Goal: Task Accomplishment & Management: Manage account settings

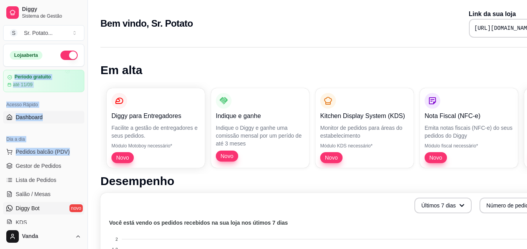
drag, startPoint x: 82, startPoint y: 150, endPoint x: 35, endPoint y: 142, distance: 47.8
click at [88, 105] on div "Diggy Sistema de Gestão S Sr. Potato ... Loja aberta Período gratuito até 11/09…" at bounding box center [44, 124] width 88 height 249
click at [90, 105] on button "Toggle Sidebar" at bounding box center [87, 124] width 6 height 249
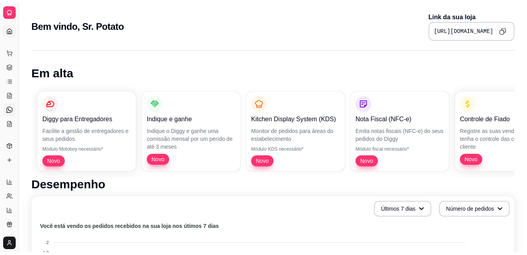
scroll to position [152, 0]
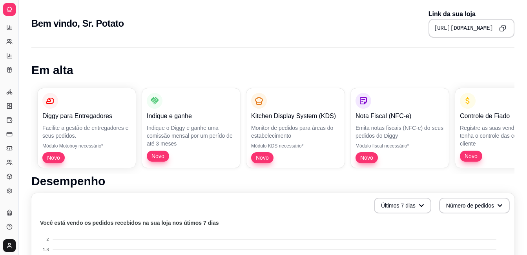
click at [15, 141] on ul "Entregadores novo Nota Fiscal (NFC-e) Controle de caixa Controle de fiado Cupon…" at bounding box center [9, 142] width 12 height 112
click at [9, 188] on icon at bounding box center [9, 190] width 5 height 5
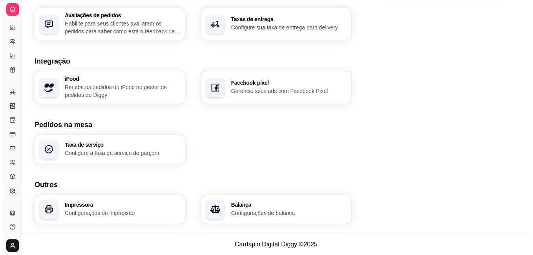
scroll to position [295, 0]
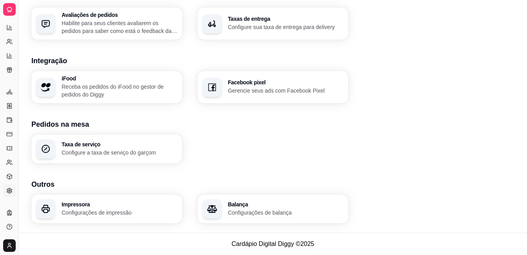
click at [100, 205] on h3 "Impressora" at bounding box center [120, 204] width 116 height 5
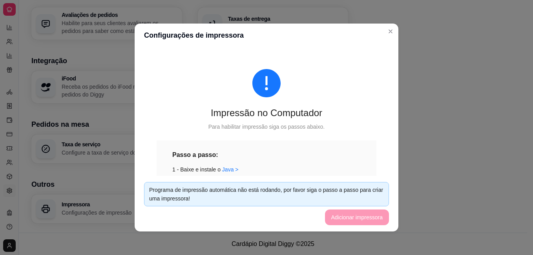
scroll to position [52, 0]
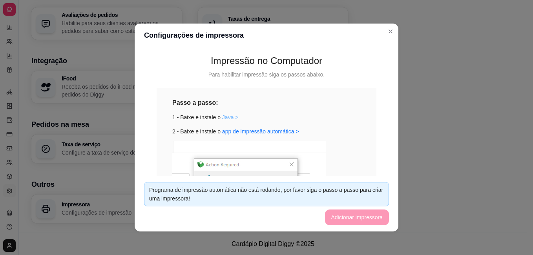
click at [225, 115] on link "Java >" at bounding box center [230, 117] width 16 height 6
click at [276, 128] on link "app de impressão automática >" at bounding box center [260, 131] width 77 height 6
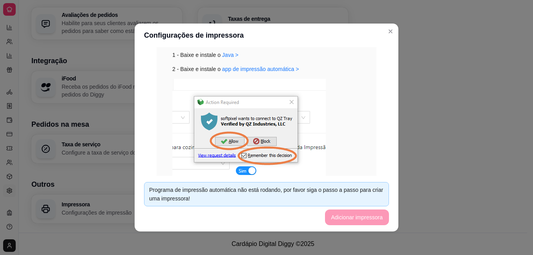
scroll to position [122, 0]
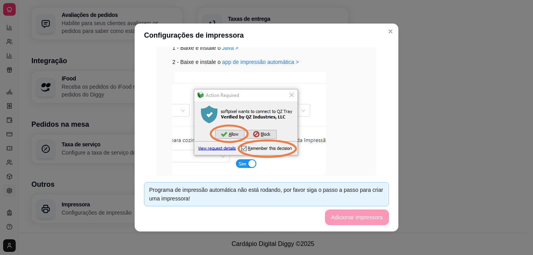
click at [222, 115] on img at bounding box center [249, 123] width 154 height 103
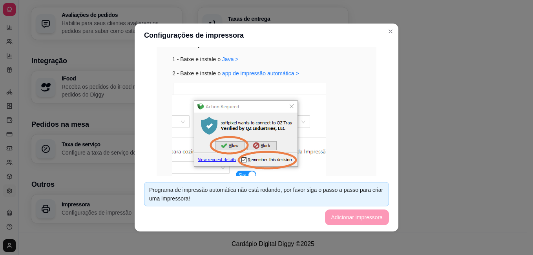
scroll to position [0, 0]
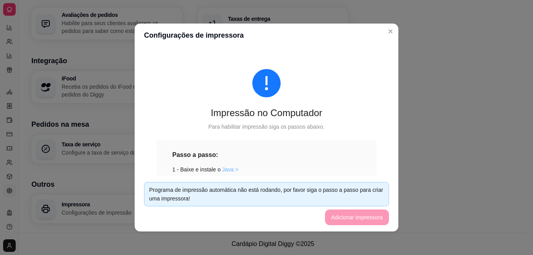
click at [222, 167] on link "Java >" at bounding box center [230, 170] width 16 height 6
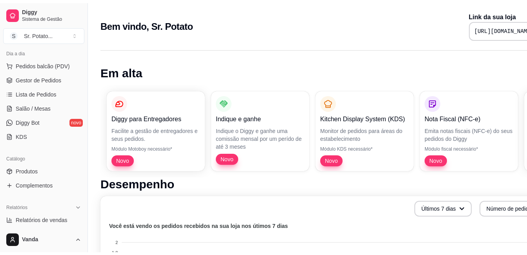
scroll to position [118, 0]
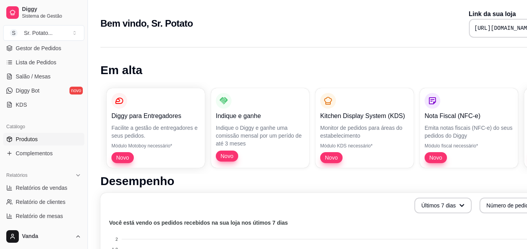
click at [44, 139] on link "Produtos" at bounding box center [43, 139] width 81 height 13
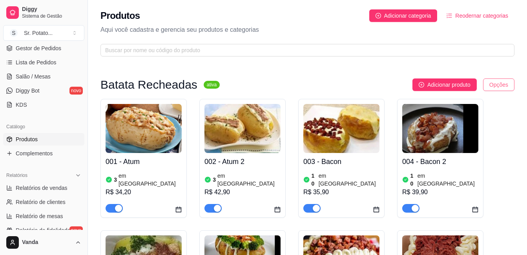
click at [505, 89] on html "Diggy Sistema de Gestão S Sr. Potato ... Loja aberta Período gratuito até 11/09…" at bounding box center [263, 127] width 527 height 255
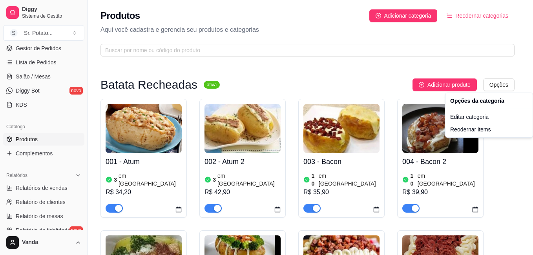
click at [514, 154] on html "Diggy Sistema de Gestão S Sr. Potato ... Loja aberta Período gratuito até 11/09…" at bounding box center [266, 127] width 533 height 255
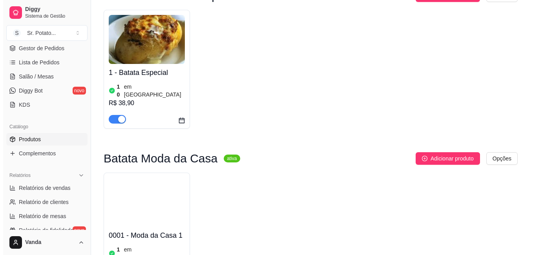
scroll to position [864, 0]
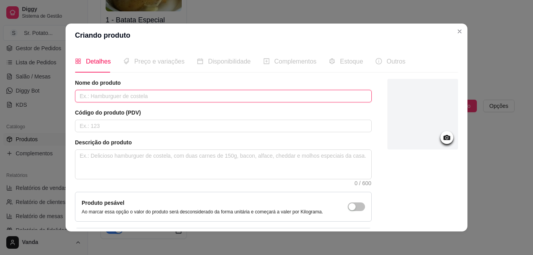
click at [169, 97] on input "text" at bounding box center [223, 96] width 297 height 13
type input "m"
type input "Moda da Casa 2"
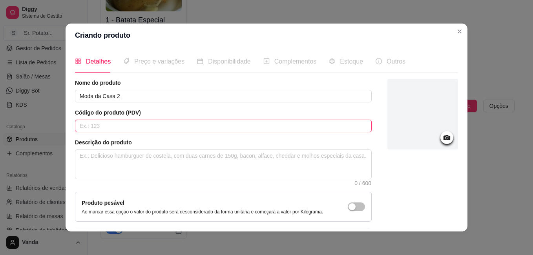
click at [163, 123] on input "text" at bounding box center [223, 126] width 297 height 13
type input "0002"
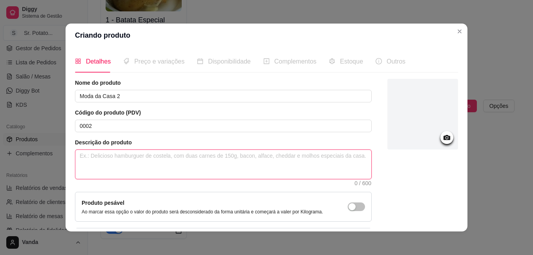
click at [139, 156] on textarea at bounding box center [223, 164] width 296 height 29
type textarea "È"
type textarea "É"
type textarea "É u"
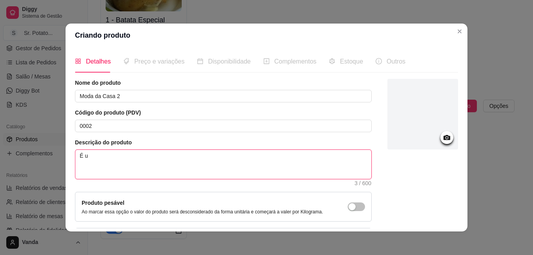
type textarea "É um"
type textarea "É uma"
type textarea "É uma b"
type textarea "É uma ba"
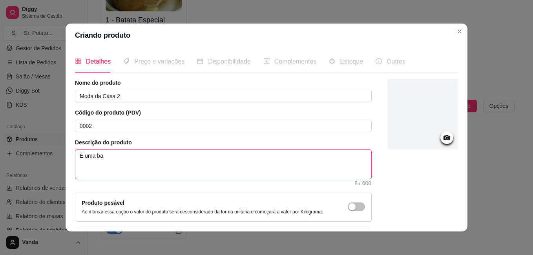
type textarea "É uma bat"
type textarea "É uma batt"
type textarea "É uma batta"
type textarea "É uma batt"
type textarea "É uma bat"
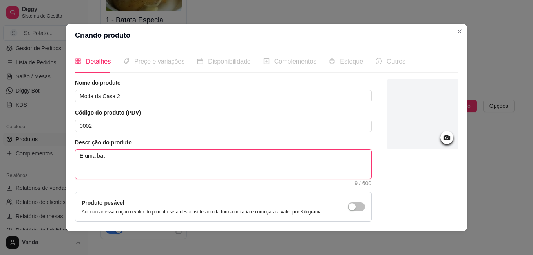
type textarea "É uma bata"
type textarea "É uma batat"
type textarea "É uma batata"
type textarea "É uma batata c"
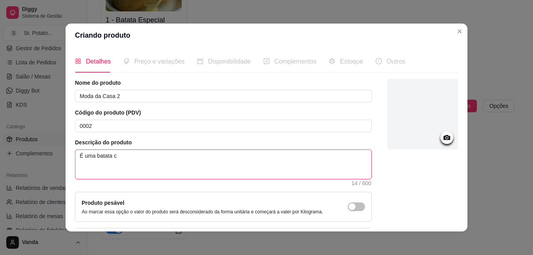
type textarea "É uma batata co"
type textarea "É uma batata coz"
type textarea "É uma batata cozi"
type textarea "É uma batata cozid"
type textarea "É uma batata cozida"
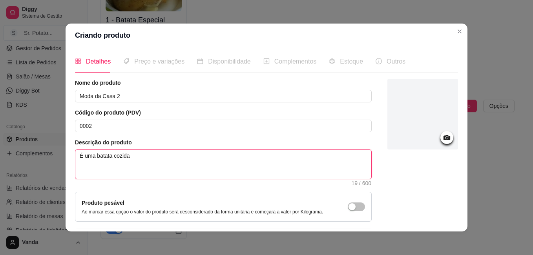
type textarea "É uma batata cozida"
type textarea "É uma batata cozida e"
type textarea "É uma batata cozida e a"
type textarea "É uma batata cozida e am"
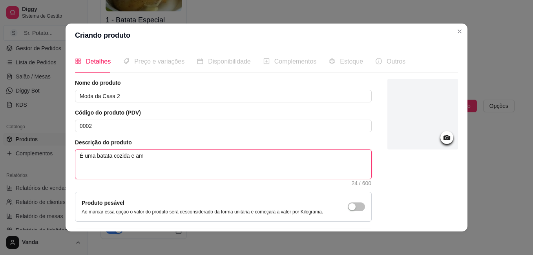
type textarea "É uma batata cozida e ama"
type textarea "É uma batata cozida e amas"
type textarea "É uma batata cozida e amass"
type textarea "É uma batata cozida e amassa"
type textarea "É uma batata cozida e amassad"
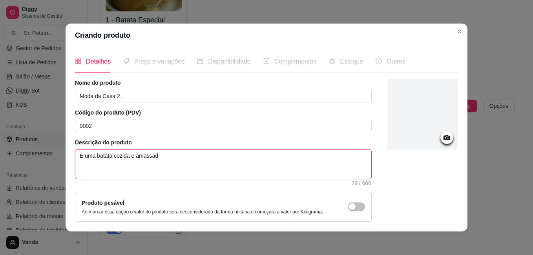
type textarea "É uma batata cozida e amassada"
type textarea "É uma batata cozida e amassada t"
type textarea "É uma batata cozida e amassada ti"
type textarea "É uma batata cozida e amassada tip"
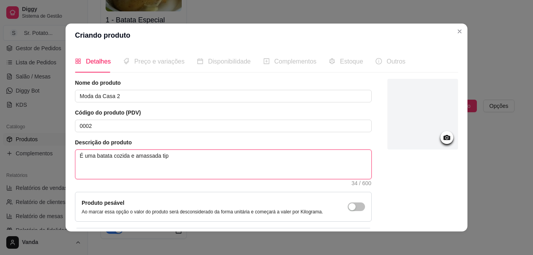
type textarea "É uma batata cozida e amassada tipo"
type textarea "É uma batata cozida e amassada tipo p"
type textarea "É uma batata cozida e amassada tipo pu"
type textarea "É uma batata cozida e amassada tipo pur"
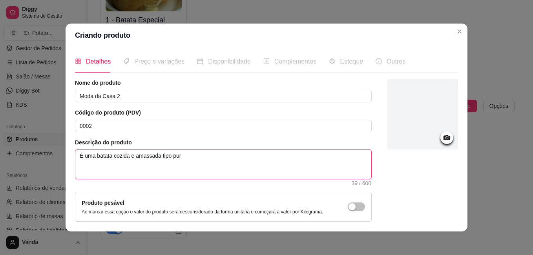
type textarea "É uma batata cozida e amassada tipo purê"
type textarea "É uma batata cozida e amassada tipo purê!"
type textarea "É uma batata cozida e amassada tipo purê! m"
type textarea "É uma batata cozida e amassada tipo purê! mi"
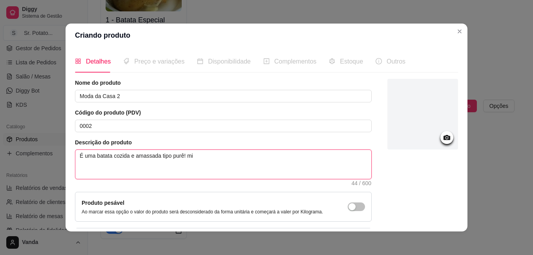
type textarea "É uma batata cozida e amassada tipo purê! mis"
type textarea "É uma batata cozida e amassada tipo purê! mist"
type textarea "É uma batata cozida e amassada tipo purê! mistu"
type textarea "É uma batata cozida e amassada tipo purê! mistur"
type textarea "É uma batata cozida e amassada tipo purê! mistura"
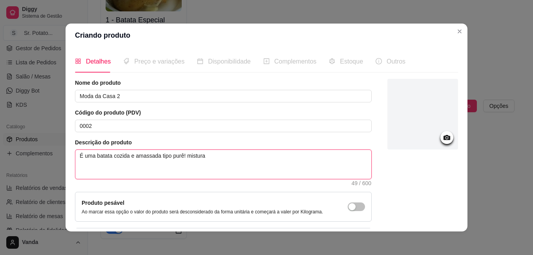
type textarea "É uma batata cozida e amassada tipo purê! misturan"
type textarea "É uma batata cozida e amassada tipo purê! misturand"
type textarea "É uma batata cozida e amassada tipo purê! misturando"
type textarea "É uma batata cozida e amassada tipo purê! misturando n"
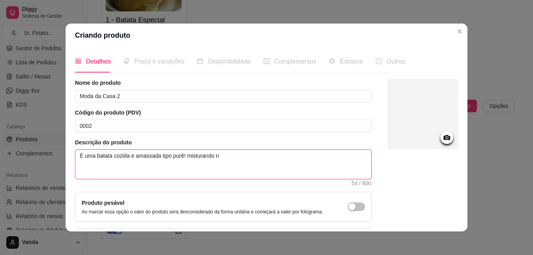
type textarea "É uma batata cozida e amassada tipo purê! misturando na"
type textarea "É uma batata cozida e amassada tipo purê! misturando na s"
type textarea "É uma batata cozida e amassada tipo purê! misturando na su"
type textarea "É uma batata cozida e amassada tipo purê! misturando na sua"
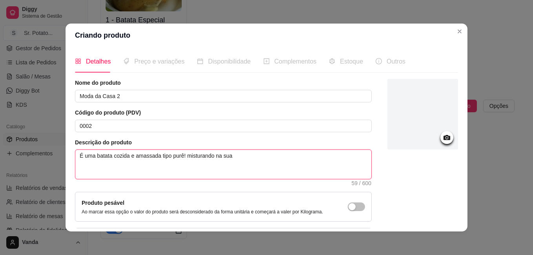
type textarea "É uma batata cozida e amassada tipo purê! misturando na sua"
type textarea "É uma batata cozida e amassada tipo purê! misturando na sua b"
type textarea "É uma batata cozida e amassada tipo purê! misturando na sua ba"
type textarea "É uma batata cozida e amassada tipo purê! misturando na sua bas"
type textarea "É uma batata cozida e amassada tipo purê! misturando na sua base"
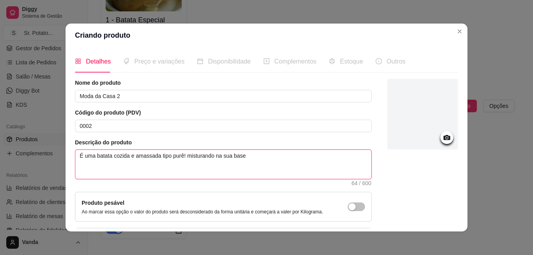
type textarea "É uma batata cozida e amassada tipo purê! misturando na sua base,"
type textarea "É uma batata cozida e amassada tipo purê! misturando na sua base, o"
type textarea "É uma batata cozida e amassada tipo purê! misturando na sua base, os"
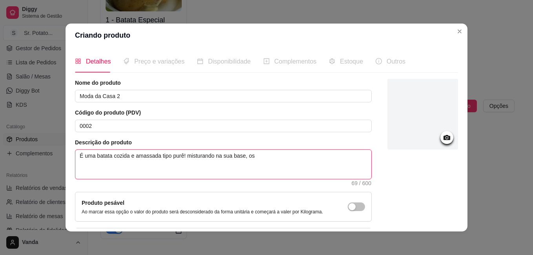
type textarea "É uma batata cozida e amassada tipo purê! misturando na sua base, os i"
type textarea "É uma batata cozida e amassada tipo purê! misturando na sua base, os in"
type textarea "É uma batata cozida e amassada tipo purê! misturando na sua base, os ing"
type textarea "É uma batata cozida e amassada tipo purê! misturando na sua base, os ingr"
type textarea "É uma batata cozida e amassada tipo purê! misturando na sua base, os ingre"
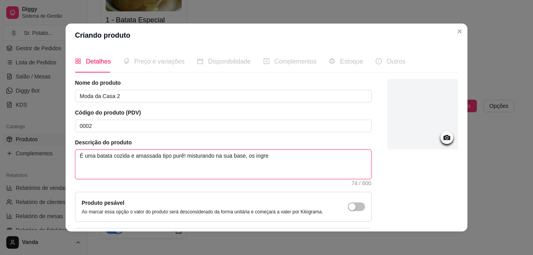
type textarea "É uma batata cozida e amassada tipo purê! misturando na sua base, os ingred"
type textarea "É uma batata cozida e amassada tipo purê! misturando na sua base, os ingredi"
type textarea "É uma batata cozida e amassada tipo purê! misturando na sua base, os ingredie"
type textarea "É uma batata cozida e amassada tipo purê! misturando na sua base, os ingredien"
type textarea "É uma batata cozida e amassada tipo purê! misturando na sua base, os ingredient"
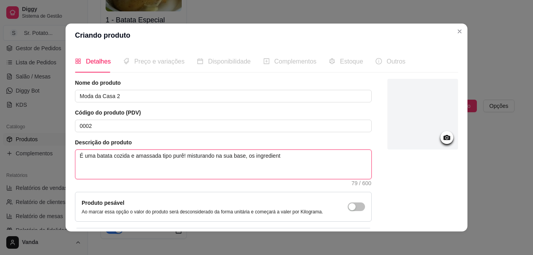
type textarea "É uma batata cozida e amassada tipo purê! misturando na sua base, os ingrediente"
type textarea "É uma batata cozida e amassada tipo purê! misturando na sua base, os ingredient…"
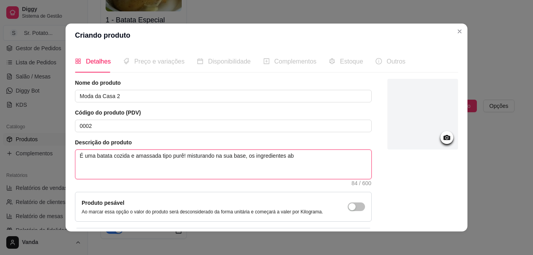
type textarea "É uma batata cozida e amassada tipo purê! misturando na sua base, os ingredient…"
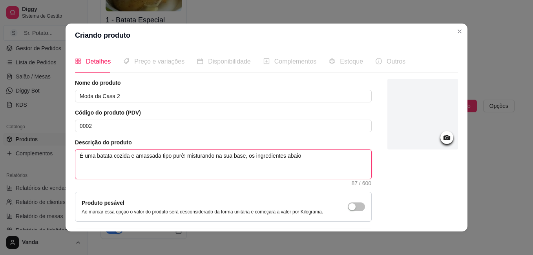
type textarea "É uma batata cozida e amassada tipo purê! misturando na sua base, os ingredient…"
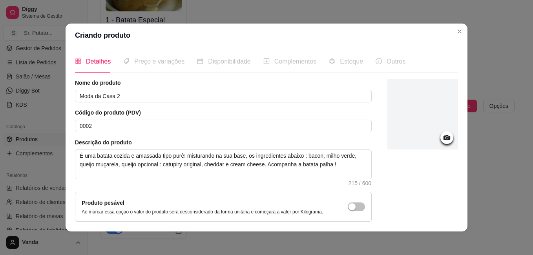
click at [446, 138] on circle at bounding box center [447, 138] width 2 height 2
click at [444, 137] on icon at bounding box center [447, 137] width 7 height 5
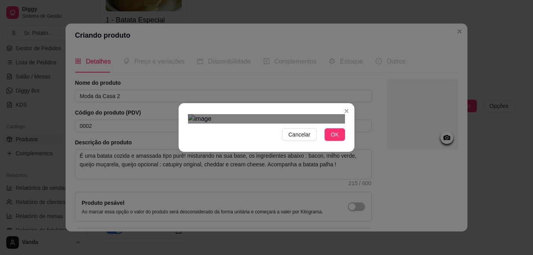
click at [241, 134] on div "Use the arrow keys to move the crop selection area" at bounding box center [264, 204] width 141 height 141
click at [335, 139] on span "OK" at bounding box center [335, 134] width 8 height 9
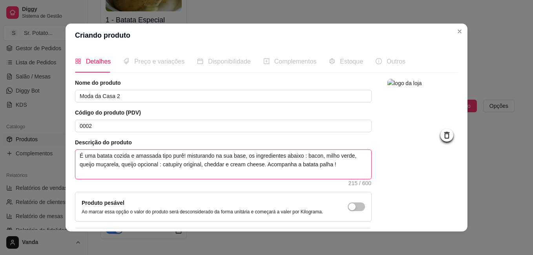
click at [185, 157] on textarea "É uma batata cozida e amassada tipo purê! misturando na sua base, os ingredient…" at bounding box center [223, 164] width 296 height 29
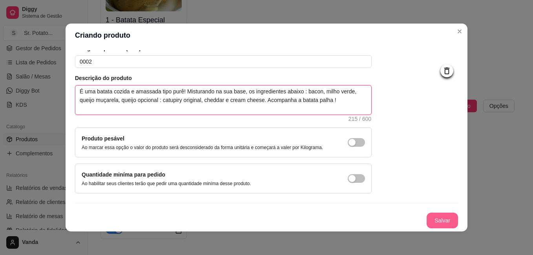
scroll to position [2, 0]
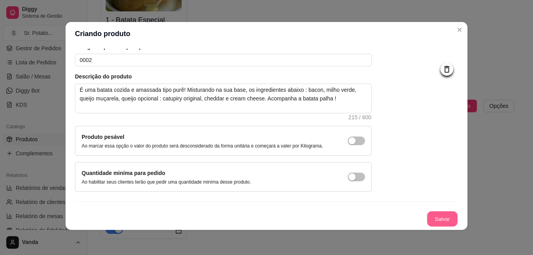
click at [431, 216] on button "Salvar" at bounding box center [442, 219] width 31 height 15
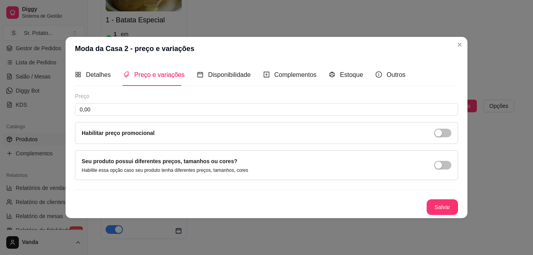
scroll to position [0, 0]
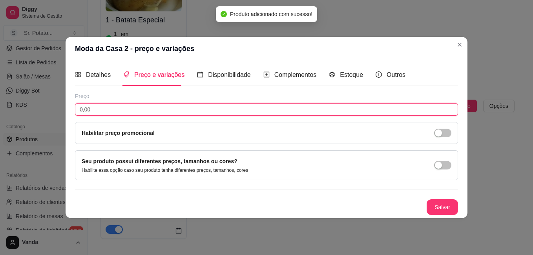
click at [159, 112] on input "0,00" at bounding box center [266, 109] width 383 height 13
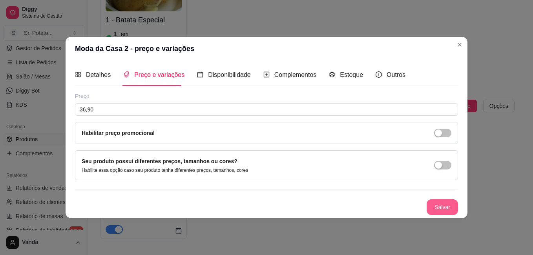
click at [445, 207] on button "Salvar" at bounding box center [442, 208] width 31 height 16
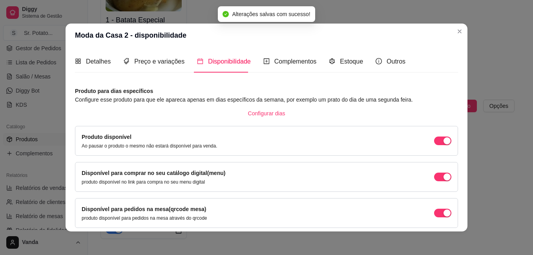
click at [227, 63] on span "Disponibilidade" at bounding box center [229, 61] width 43 height 7
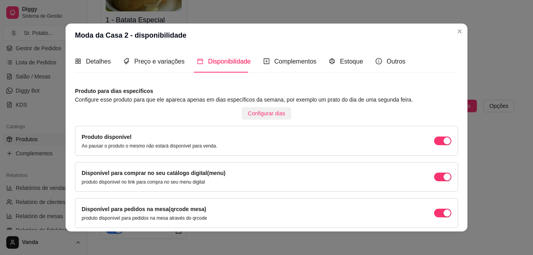
click at [272, 112] on span "Configurar dias" at bounding box center [266, 113] width 37 height 9
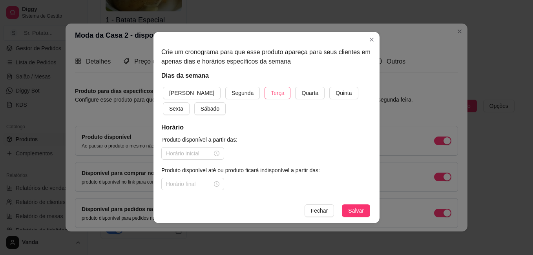
click at [271, 95] on span "Terça" at bounding box center [277, 93] width 13 height 9
click at [302, 92] on span "Quarta" at bounding box center [310, 93] width 17 height 9
click at [190, 103] on button "Sexta" at bounding box center [176, 109] width 27 height 13
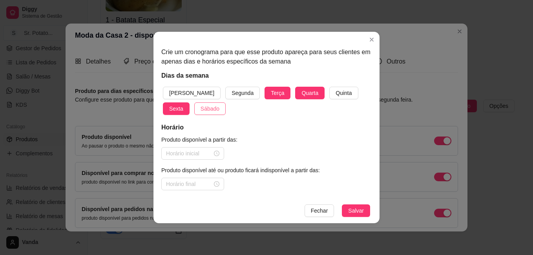
click at [201, 110] on span "Sábado" at bounding box center [210, 108] width 19 height 9
click at [182, 89] on span "Domingo" at bounding box center [191, 93] width 45 height 9
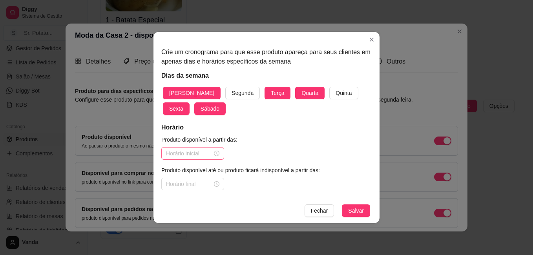
click at [218, 154] on div at bounding box center [192, 153] width 53 height 9
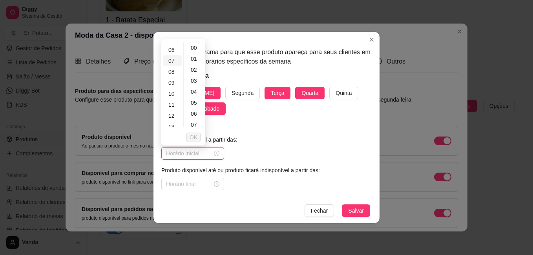
scroll to position [79, 0]
click at [170, 79] on div "10" at bounding box center [172, 79] width 19 height 11
click at [194, 109] on div "30" at bounding box center [194, 110] width 19 height 11
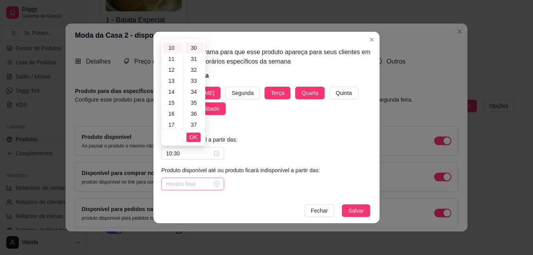
click at [214, 183] on div at bounding box center [192, 184] width 53 height 9
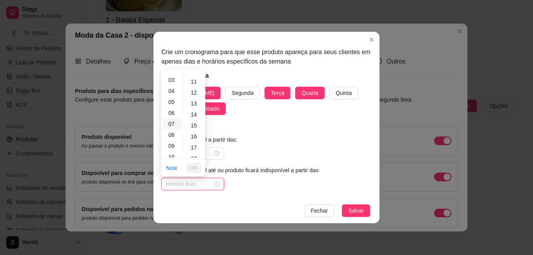
scroll to position [79, 0]
click at [175, 142] on div "13" at bounding box center [172, 142] width 19 height 11
click at [198, 167] on button "OK" at bounding box center [194, 167] width 14 height 9
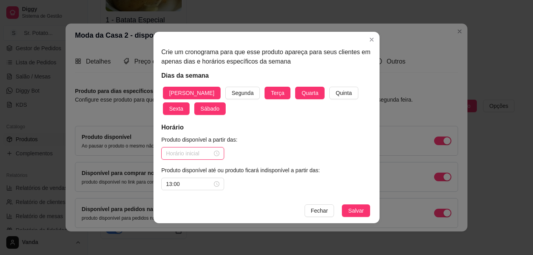
click at [204, 152] on input at bounding box center [189, 153] width 46 height 9
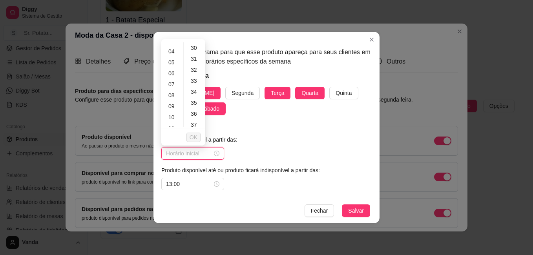
scroll to position [39, 0]
click at [174, 117] on div "10" at bounding box center [172, 118] width 19 height 11
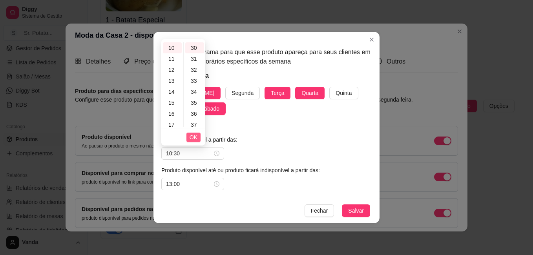
click at [198, 137] on button "OK" at bounding box center [194, 137] width 14 height 9
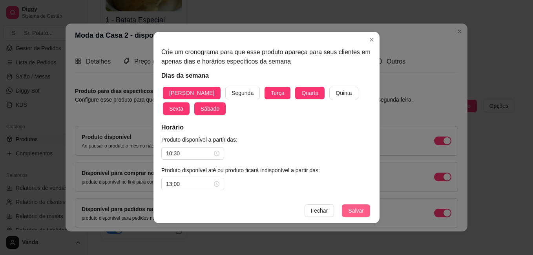
click at [351, 207] on span "Salvar" at bounding box center [356, 211] width 16 height 9
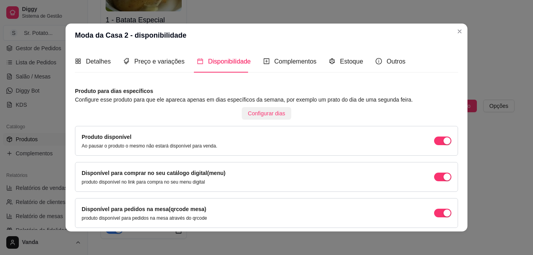
click at [261, 111] on span "Configurar dias" at bounding box center [266, 113] width 37 height 9
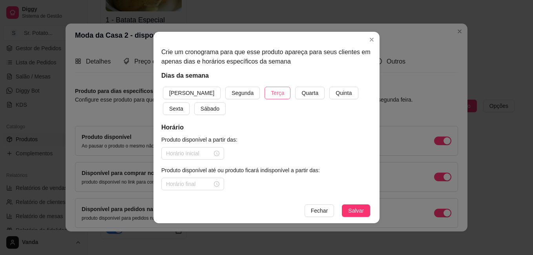
click at [271, 95] on span "Terça" at bounding box center [277, 93] width 13 height 9
click at [302, 93] on span "Quarta" at bounding box center [310, 93] width 17 height 9
click at [183, 104] on span "Sexta" at bounding box center [176, 108] width 14 height 9
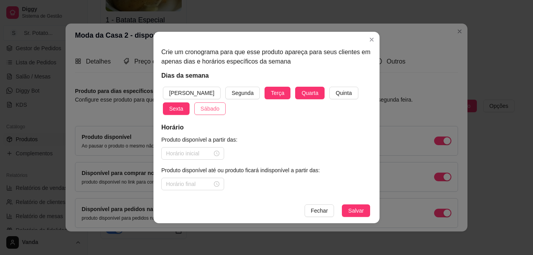
click at [194, 107] on button "Sábado" at bounding box center [209, 109] width 31 height 13
click at [189, 91] on span "Domingo" at bounding box center [191, 93] width 45 height 9
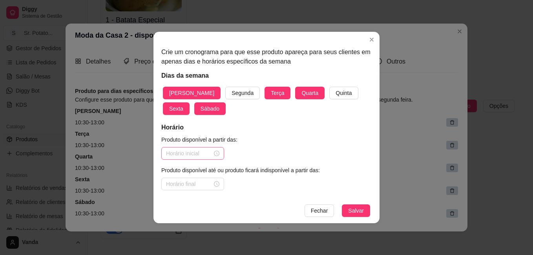
click at [219, 152] on div at bounding box center [192, 153] width 53 height 9
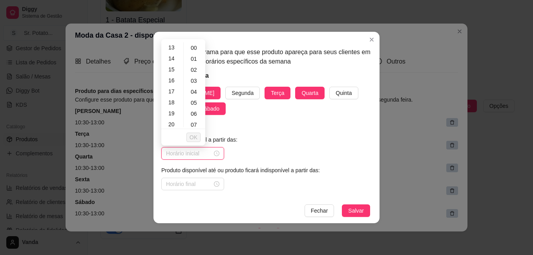
scroll to position [157, 0]
click at [176, 89] on div "18" at bounding box center [172, 88] width 19 height 11
click at [198, 136] on button "OK" at bounding box center [194, 137] width 14 height 9
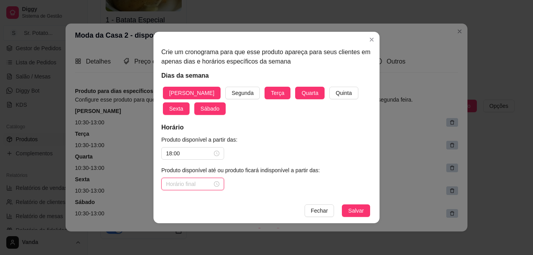
click at [202, 184] on input at bounding box center [189, 184] width 46 height 9
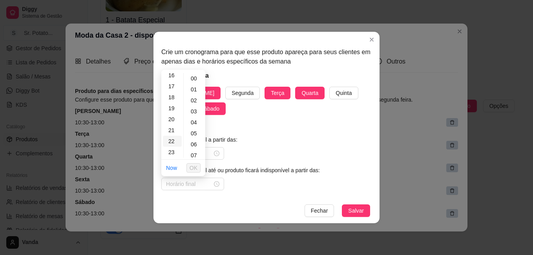
click at [175, 139] on div "22" at bounding box center [172, 141] width 19 height 11
click at [197, 134] on div "30" at bounding box center [194, 133] width 19 height 11
click at [196, 167] on span "OK" at bounding box center [194, 168] width 8 height 9
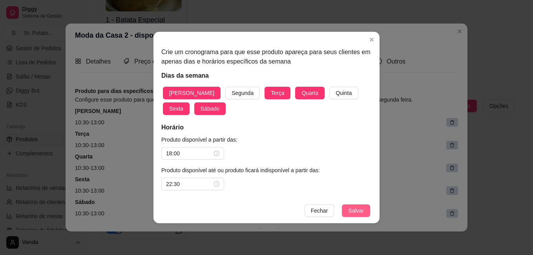
click at [355, 210] on span "Salvar" at bounding box center [356, 211] width 16 height 9
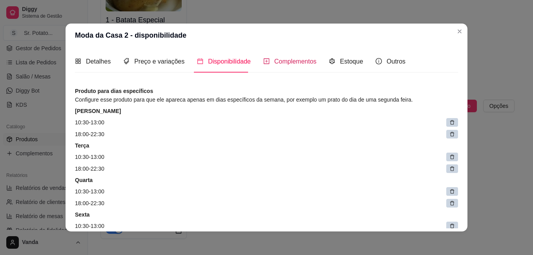
click at [298, 59] on span "Complementos" at bounding box center [296, 61] width 42 height 7
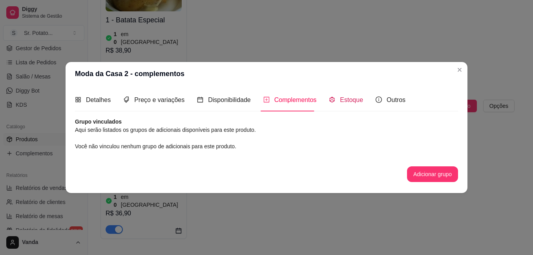
click at [350, 101] on span "Estoque" at bounding box center [351, 100] width 23 height 7
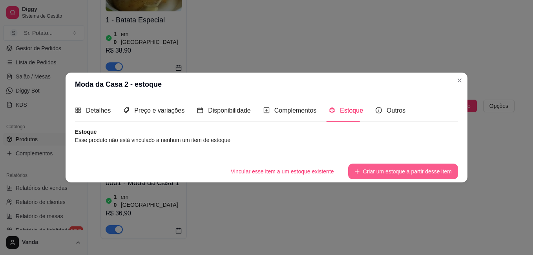
click at [379, 172] on button "Criar um estoque a partir desse item" at bounding box center [403, 172] width 110 height 16
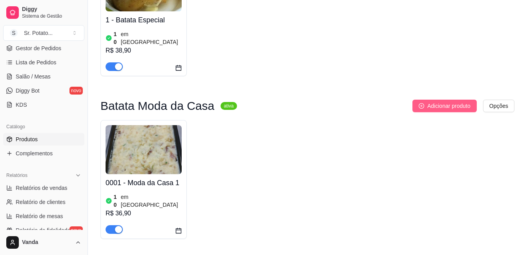
click at [436, 102] on span "Adicionar produto" at bounding box center [449, 106] width 43 height 9
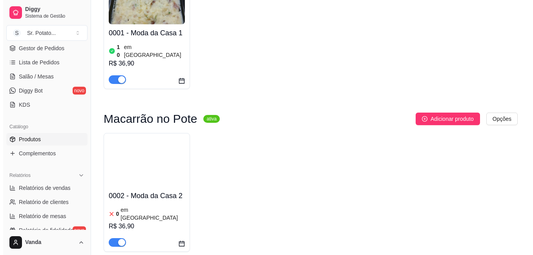
scroll to position [1033, 0]
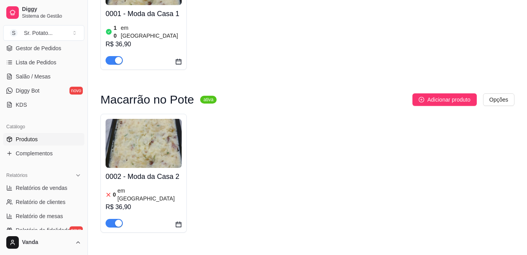
click at [163, 203] on div "R$ 36,90" at bounding box center [144, 207] width 76 height 9
click at [435, 95] on span "Adicionar produto" at bounding box center [449, 99] width 43 height 9
drag, startPoint x: 163, startPoint y: 135, endPoint x: 370, endPoint y: 93, distance: 210.8
click at [370, 114] on div "0002 - Moda da Casa 2 0 em estoque R$ 36,90" at bounding box center [308, 173] width 414 height 119
click at [119, 220] on div "button" at bounding box center [118, 223] width 7 height 7
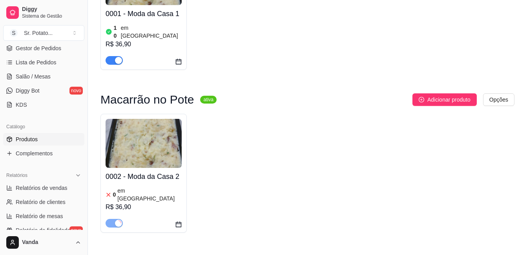
click at [163, 187] on div "0 em estoque" at bounding box center [144, 195] width 76 height 16
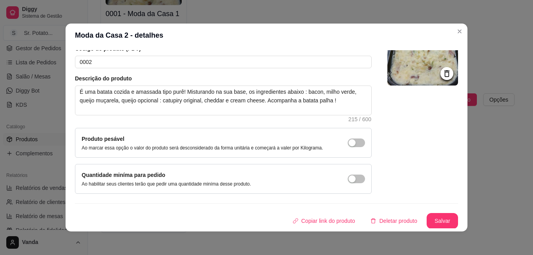
scroll to position [64, 0]
click at [395, 222] on button "Deletar produto" at bounding box center [394, 220] width 57 height 15
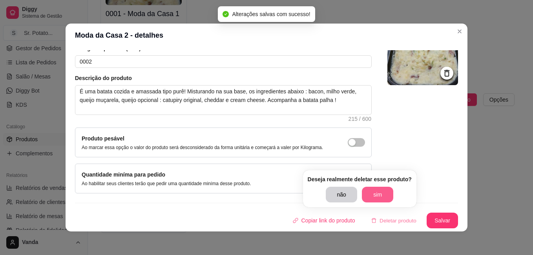
click at [380, 190] on button "sim" at bounding box center [377, 195] width 31 height 16
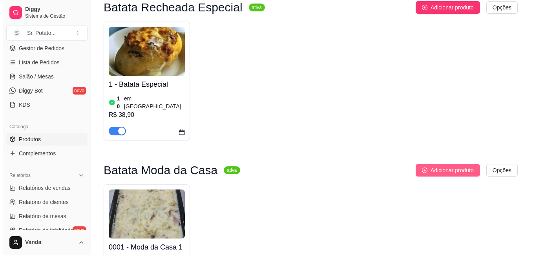
scroll to position [813, 0]
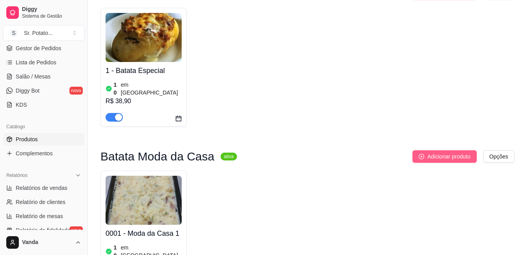
click at [436, 152] on span "Adicionar produto" at bounding box center [449, 156] width 43 height 9
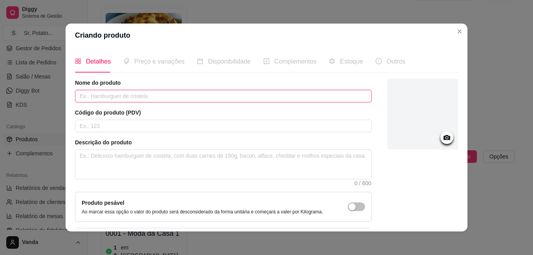
click at [156, 96] on input "text" at bounding box center [223, 96] width 297 height 13
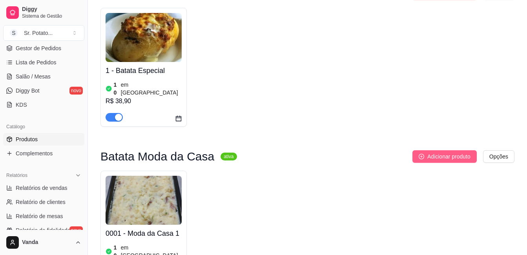
click at [437, 152] on span "Adicionar produto" at bounding box center [449, 156] width 43 height 9
click at [428, 152] on span "Adicionar produto" at bounding box center [449, 156] width 43 height 9
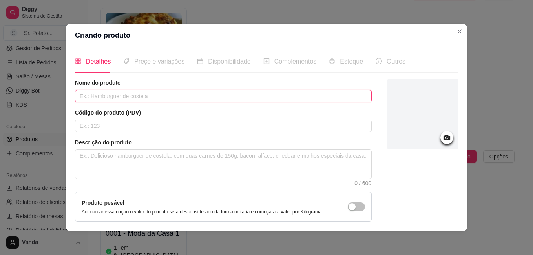
click at [145, 99] on input "text" at bounding box center [223, 96] width 297 height 13
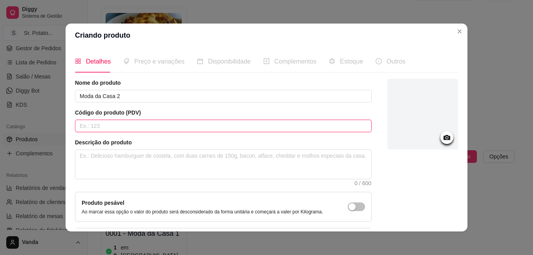
click at [133, 122] on input "text" at bounding box center [223, 126] width 297 height 13
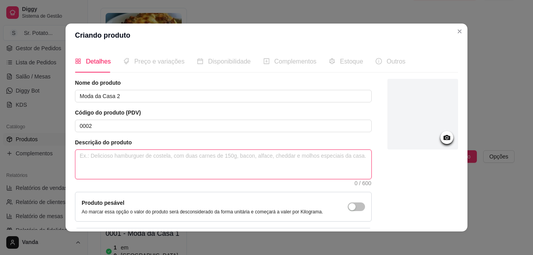
click at [105, 157] on textarea at bounding box center [223, 164] width 296 height 29
drag, startPoint x: 105, startPoint y: 157, endPoint x: 157, endPoint y: 272, distance: 126.6
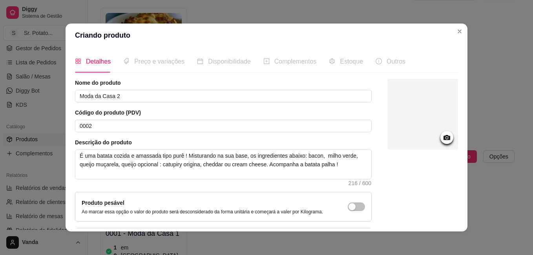
click at [444, 137] on icon at bounding box center [447, 137] width 7 height 5
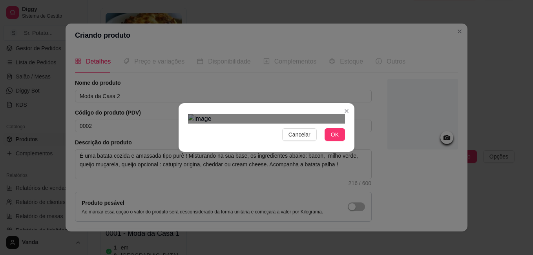
click at [253, 129] on div "Use the arrow keys to move the crop selection area" at bounding box center [265, 199] width 141 height 141
click at [327, 141] on button "OK" at bounding box center [335, 134] width 20 height 13
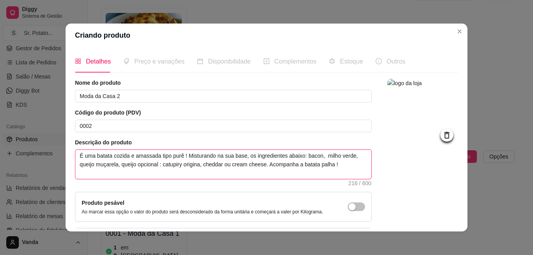
click at [198, 165] on textarea "É uma batata cozida e amassada tipo purê ! Misturando na sua base, os ingredien…" at bounding box center [223, 164] width 296 height 29
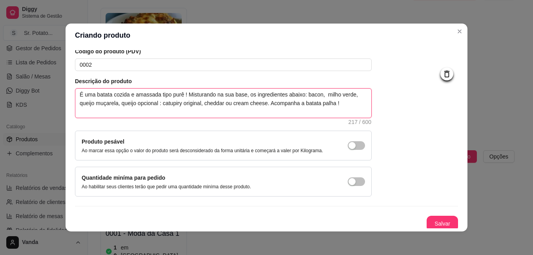
scroll to position [64, 0]
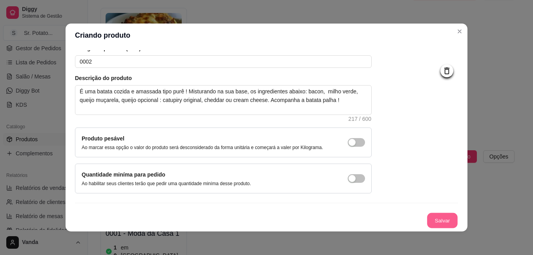
click at [432, 220] on button "Salvar" at bounding box center [442, 220] width 31 height 15
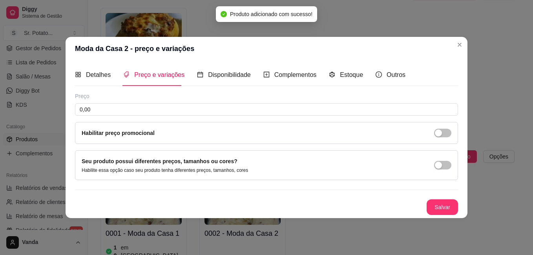
scroll to position [0, 0]
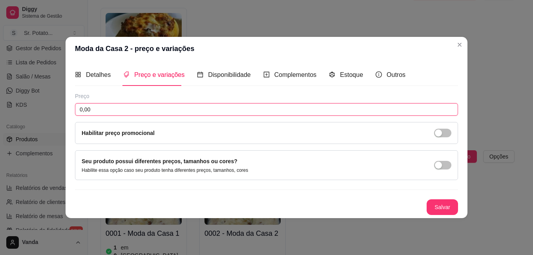
click at [137, 108] on input "0,00" at bounding box center [266, 109] width 383 height 13
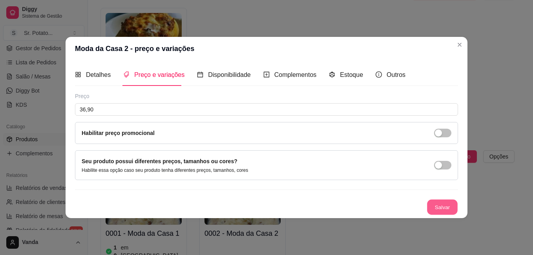
click at [440, 207] on button "Salvar" at bounding box center [442, 207] width 31 height 15
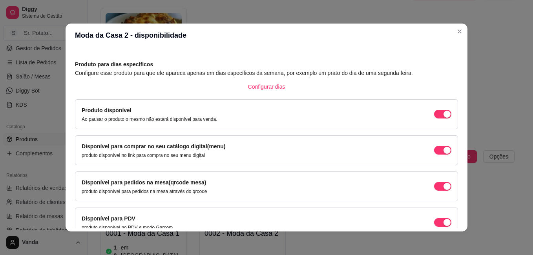
scroll to position [68, 0]
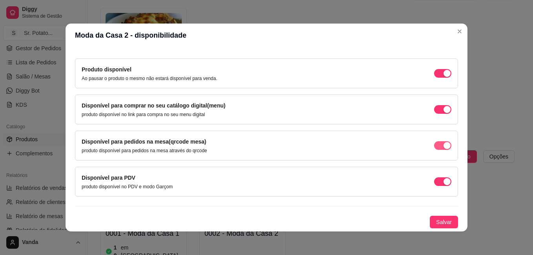
click at [444, 77] on div "button" at bounding box center [447, 73] width 7 height 7
click at [442, 221] on span "Salvar" at bounding box center [444, 222] width 16 height 9
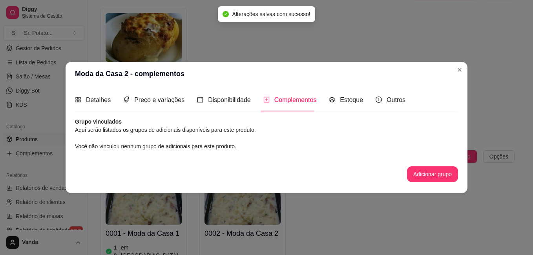
scroll to position [0, 0]
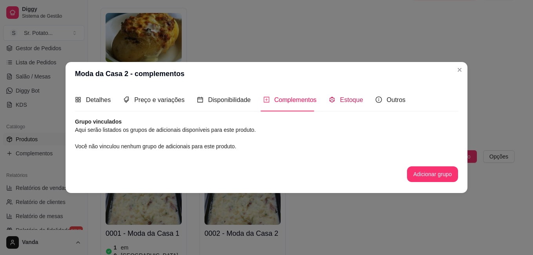
click at [351, 101] on span "Estoque" at bounding box center [351, 100] width 23 height 7
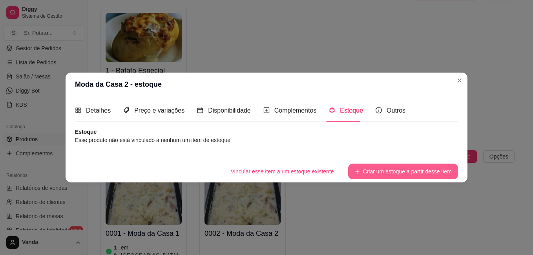
click at [383, 168] on button "Criar um estoque a partir desse item" at bounding box center [403, 172] width 110 height 16
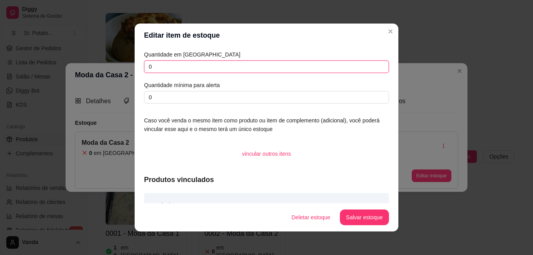
click at [173, 68] on input "0" at bounding box center [266, 66] width 245 height 13
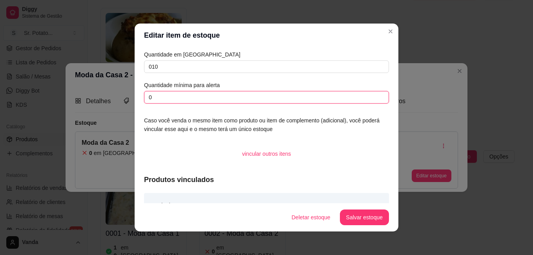
click at [153, 95] on input "0" at bounding box center [266, 97] width 245 height 13
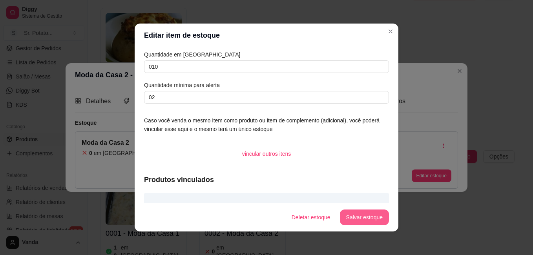
click at [364, 219] on button "Salvar estoque" at bounding box center [364, 218] width 49 height 16
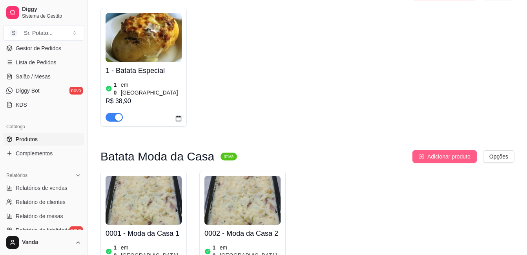
click at [434, 152] on span "Adicionar produto" at bounding box center [449, 156] width 43 height 9
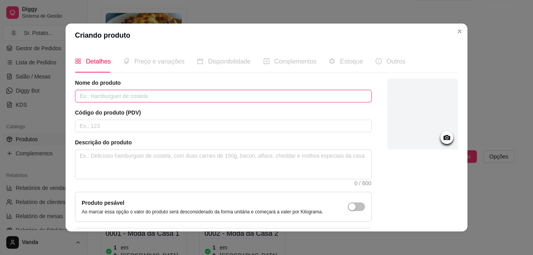
click at [164, 97] on input "text" at bounding box center [223, 96] width 297 height 13
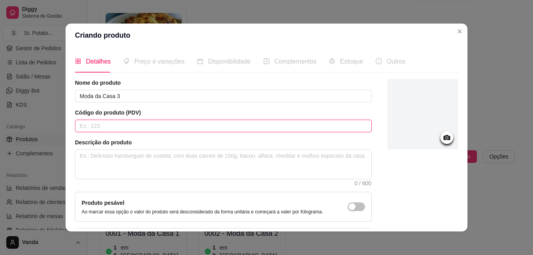
click at [165, 126] on input "text" at bounding box center [223, 126] width 297 height 13
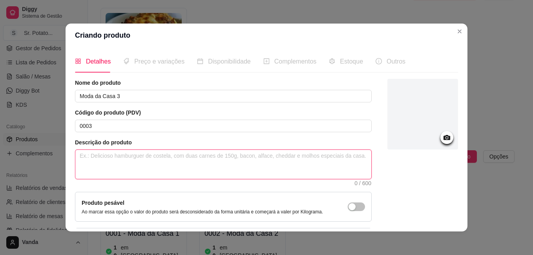
click at [168, 166] on textarea at bounding box center [223, 164] width 296 height 29
